Goal: Transaction & Acquisition: Purchase product/service

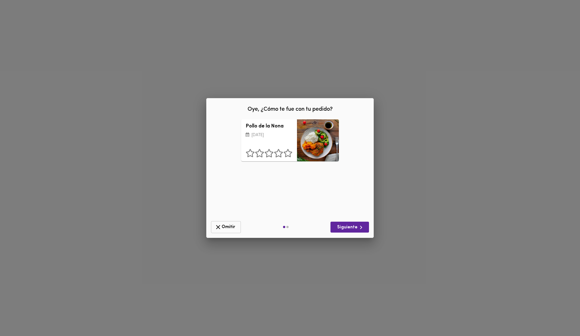
click at [226, 228] on span "Omitir" at bounding box center [226, 226] width 23 height 7
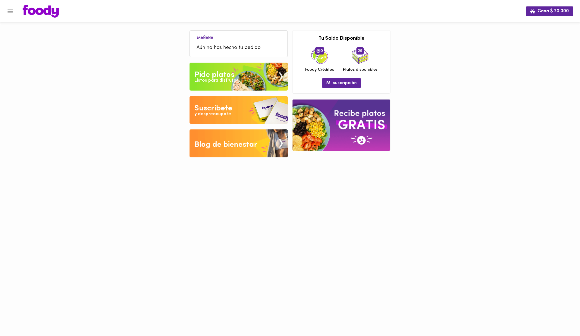
click at [8, 11] on icon "Menu" at bounding box center [10, 11] width 5 height 4
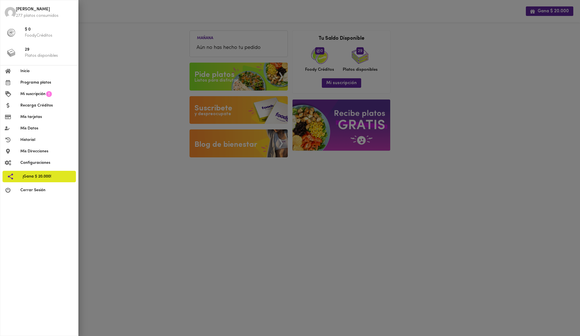
click at [31, 81] on span "Programa platos" at bounding box center [46, 83] width 53 height 6
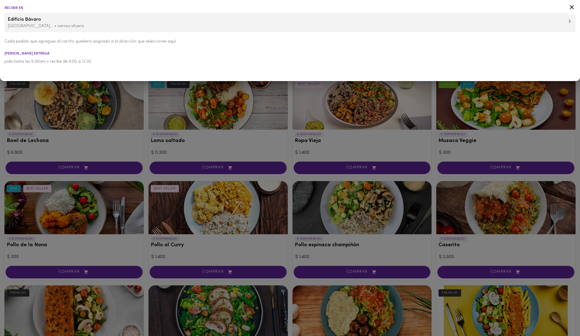
click at [247, 145] on div at bounding box center [290, 168] width 580 height 336
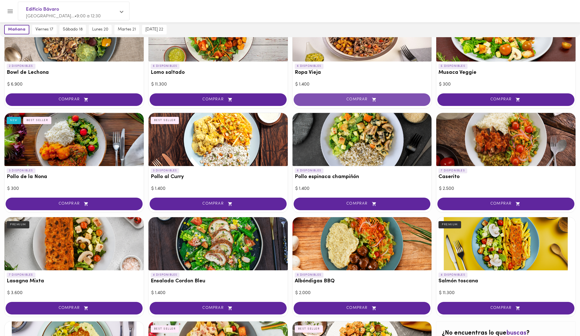
scroll to position [71, 0]
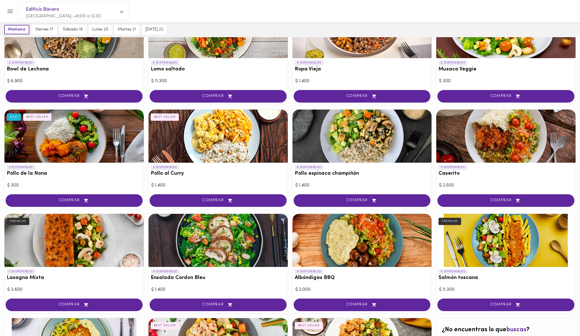
click at [398, 169] on div "6 DISPONIBLES Pollo espinaca champiñón" at bounding box center [362, 171] width 139 height 18
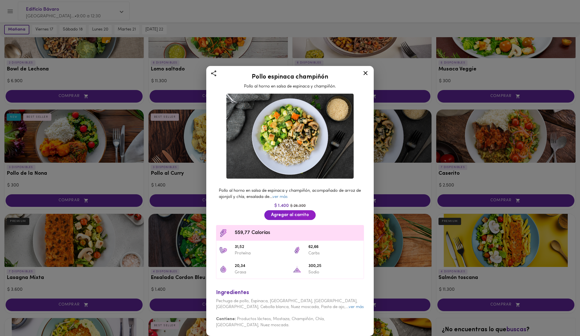
click at [365, 73] on icon at bounding box center [366, 73] width 4 height 4
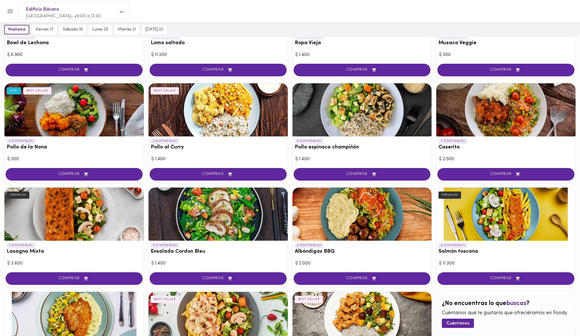
scroll to position [66, 0]
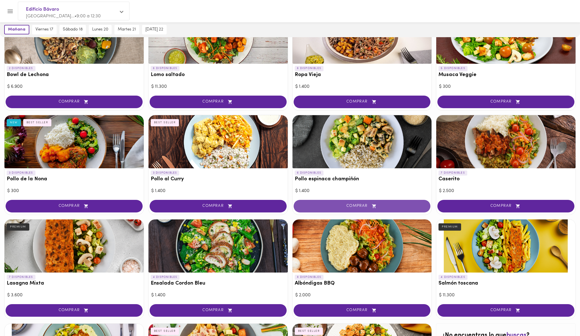
click at [339, 207] on span "COMPRAR" at bounding box center [362, 206] width 123 height 5
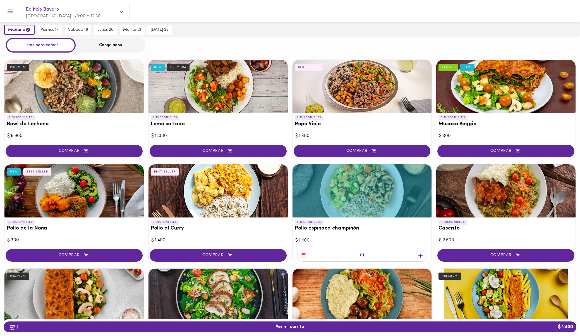
scroll to position [0, 0]
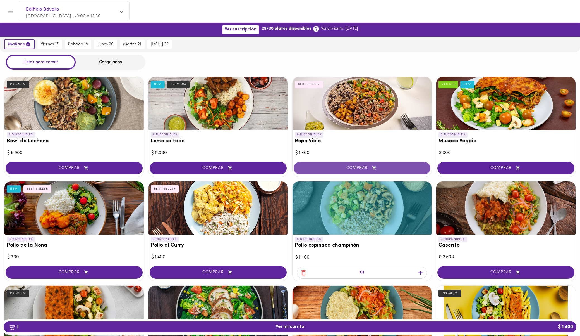
click at [333, 167] on span "COMPRAR" at bounding box center [362, 168] width 123 height 5
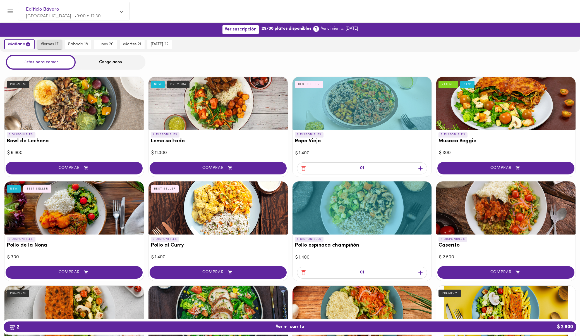
click at [47, 44] on span "viernes 17" at bounding box center [50, 44] width 18 height 5
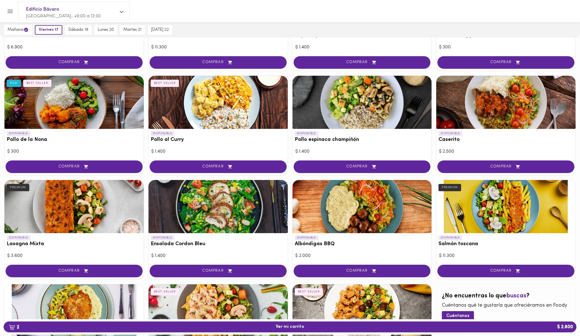
scroll to position [109, 0]
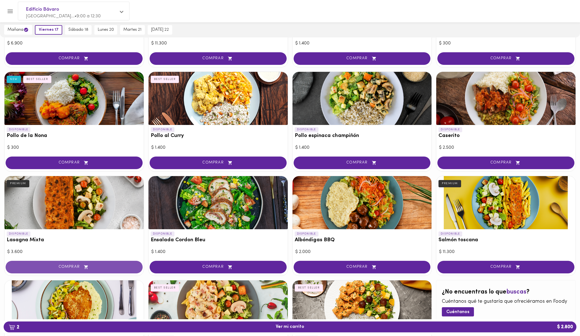
click at [59, 266] on span "COMPRAR" at bounding box center [74, 266] width 123 height 5
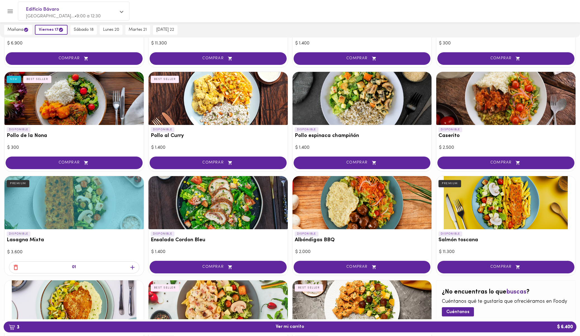
click at [134, 267] on icon "button" at bounding box center [132, 267] width 4 height 4
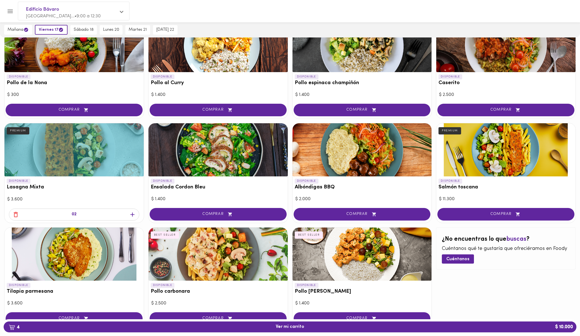
scroll to position [185, 0]
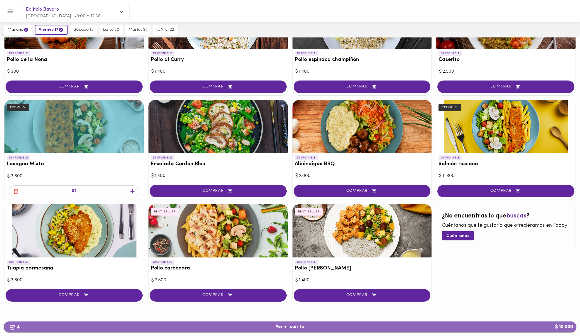
click at [256, 327] on span "4 Ver mi carrito $ 10.000" at bounding box center [290, 326] width 564 height 5
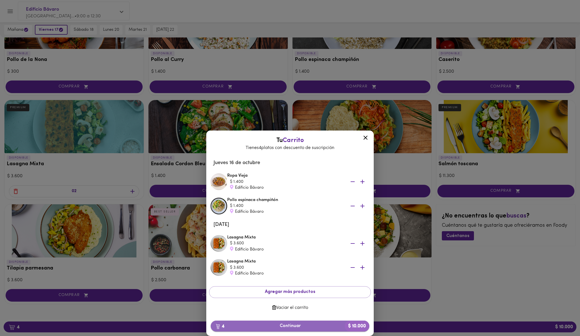
click at [250, 325] on span "4 Continuar $ 10.000" at bounding box center [290, 325] width 150 height 5
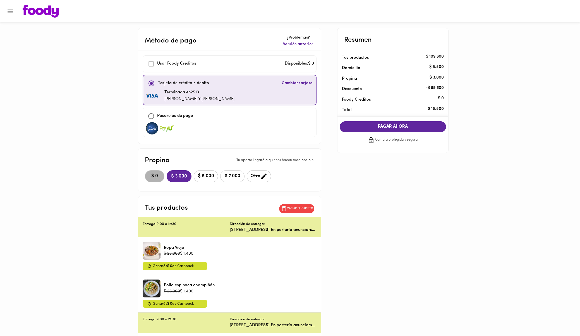
click at [149, 177] on span "$ 0" at bounding box center [155, 175] width 12 height 5
click at [260, 174] on icon "button" at bounding box center [263, 176] width 7 height 7
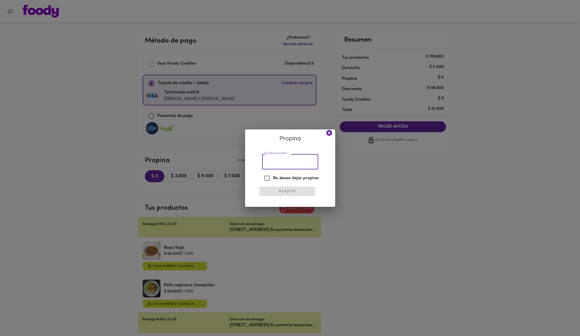
click at [270, 163] on input "Escribe el monto" at bounding box center [290, 161] width 56 height 15
type input "6"
click at [327, 134] on icon at bounding box center [329, 133] width 6 height 6
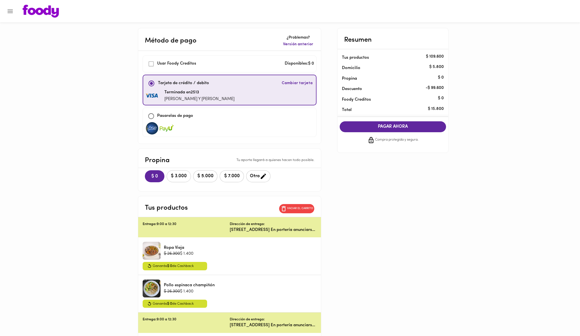
click at [178, 178] on span "$ 3.000" at bounding box center [178, 175] width 17 height 5
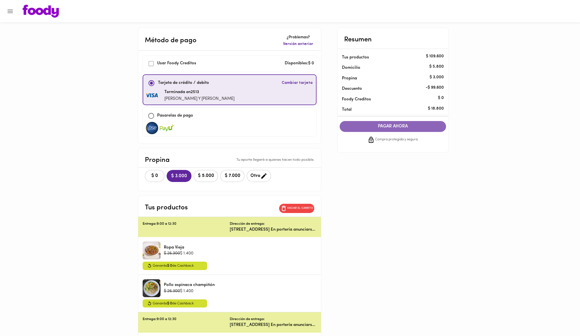
click at [402, 128] on span "PAGAR AHORA" at bounding box center [392, 126] width 95 height 5
